Goal: Task Accomplishment & Management: Manage account settings

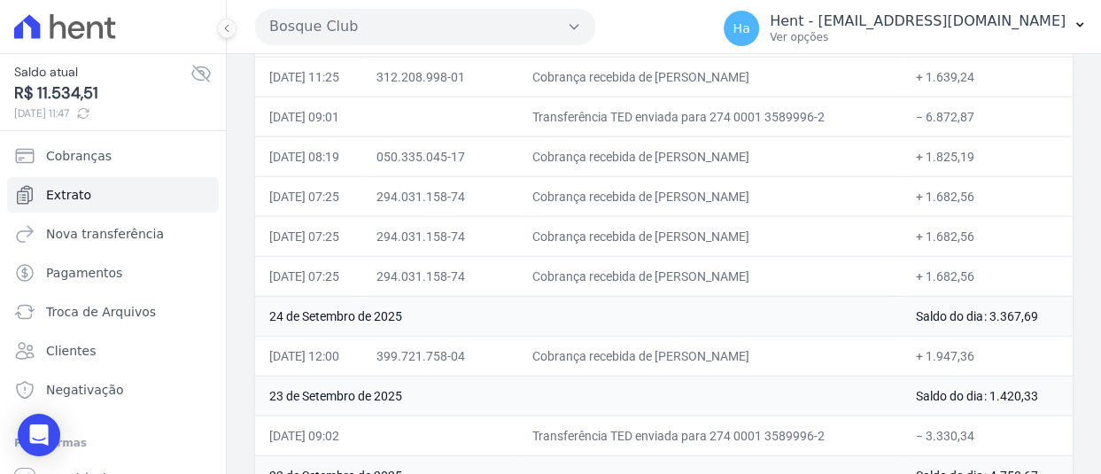
scroll to position [2454, 0]
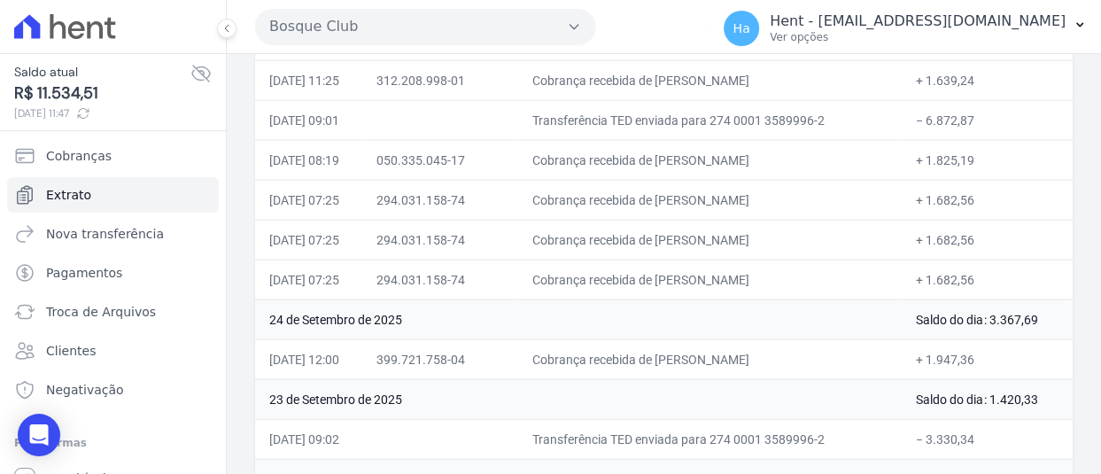
click at [966, 353] on td "+ 1.947,36" at bounding box center [987, 359] width 171 height 40
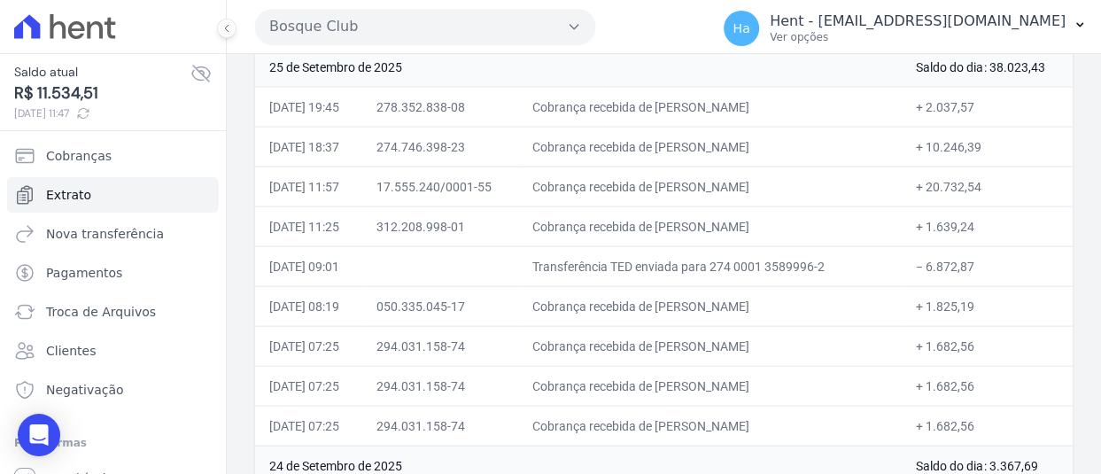
scroll to position [2277, 0]
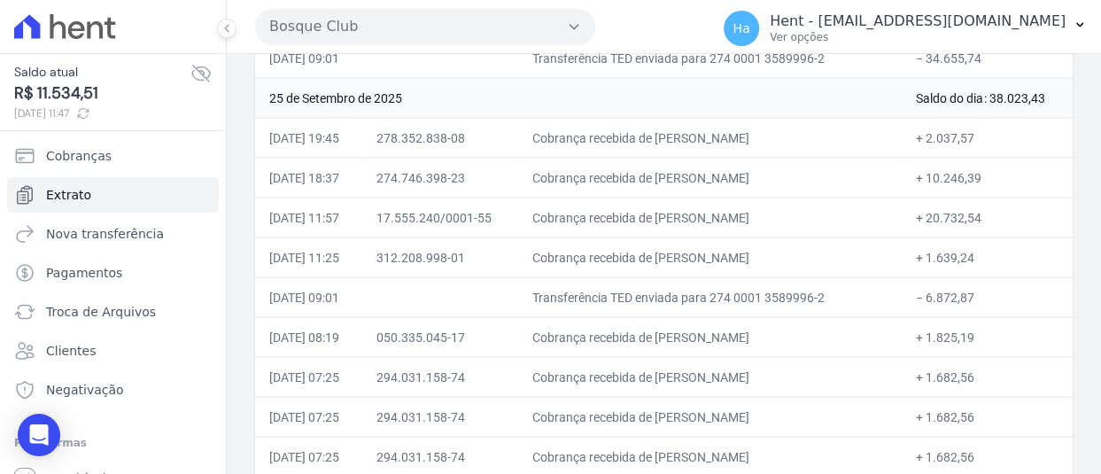
drag, startPoint x: 994, startPoint y: 300, endPoint x: 907, endPoint y: 299, distance: 86.8
click at [907, 299] on td "− 6.872,87" at bounding box center [987, 297] width 171 height 40
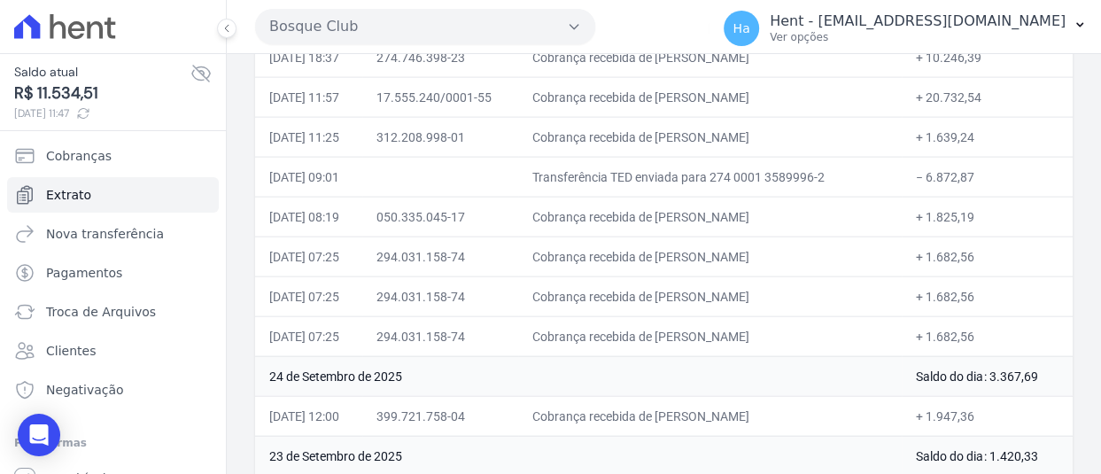
scroll to position [2011, 0]
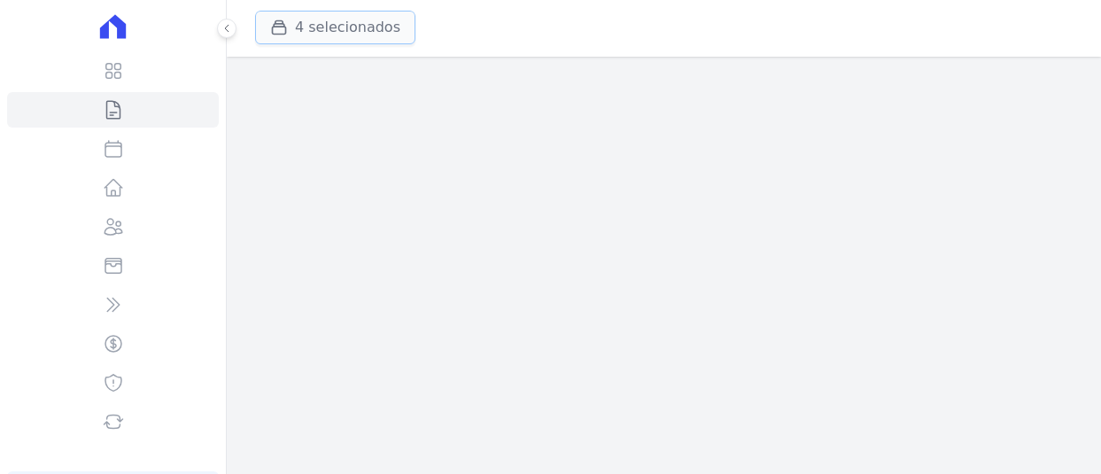
click at [319, 22] on button "4 selecionados" at bounding box center [335, 28] width 160 height 34
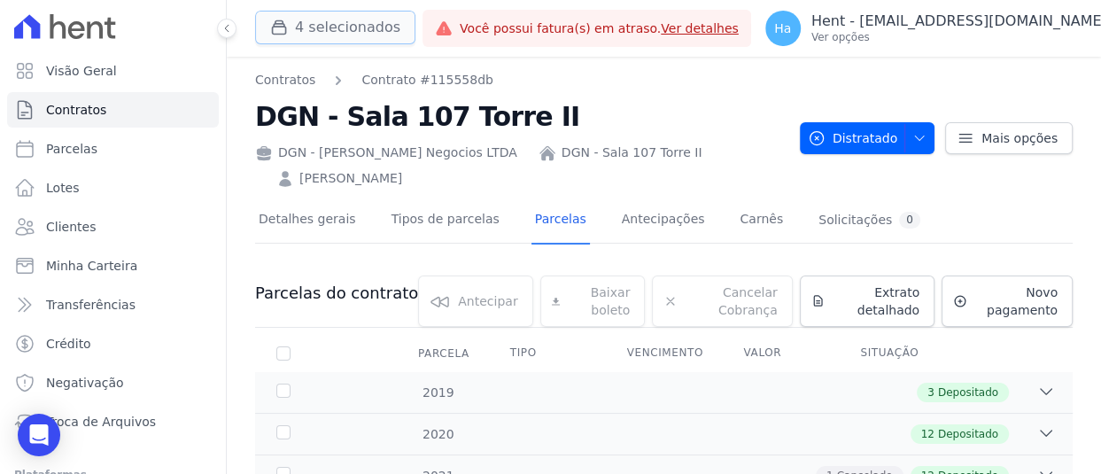
click at [319, 22] on button "4 selecionados" at bounding box center [335, 28] width 160 height 34
click at [372, 32] on button "4 selecionados" at bounding box center [335, 28] width 160 height 34
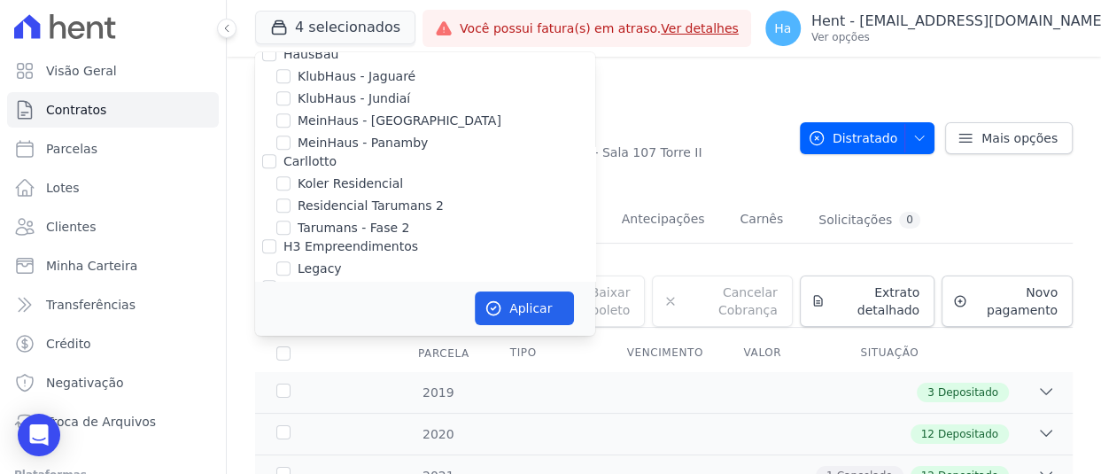
scroll to position [14098, 0]
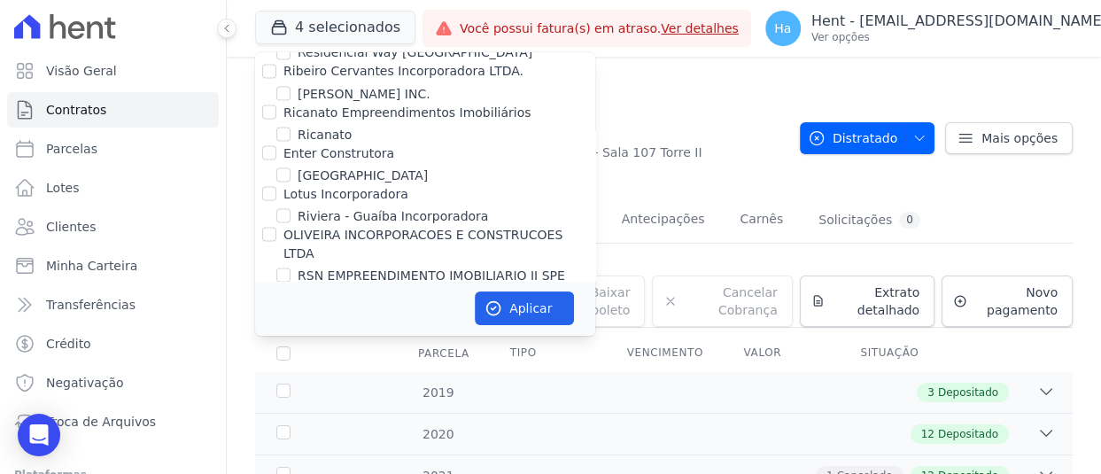
click at [269, 434] on input "DC4 EMPREENDIMENTOS E PARTICIPACOES LTDA" at bounding box center [269, 441] width 14 height 14
checkbox input "true"
click at [519, 302] on button "Aplicar" at bounding box center [524, 308] width 99 height 34
